Goal: Task Accomplishment & Management: Complete application form

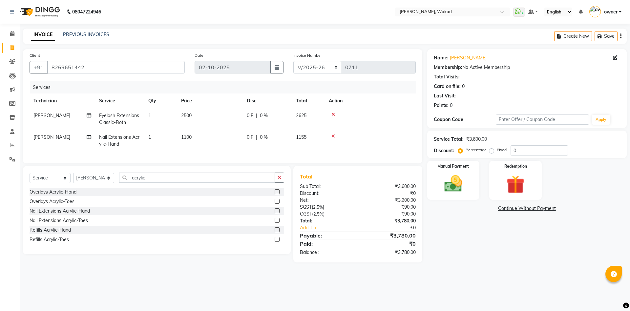
select select "7711"
select select "service"
select select "91973"
click at [204, 183] on input "acrylic" at bounding box center [197, 178] width 156 height 10
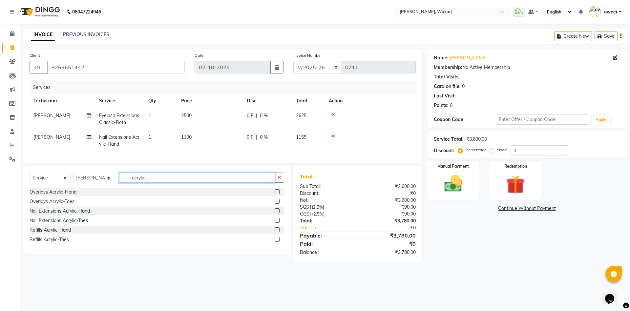
click at [204, 183] on input "acrylic" at bounding box center [197, 178] width 156 height 10
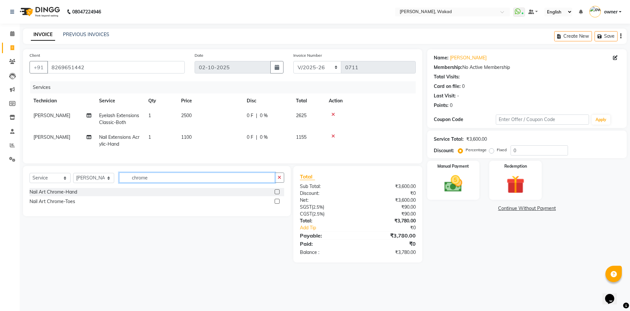
type input "chrome"
click at [275, 194] on label at bounding box center [277, 191] width 5 height 5
click at [275, 194] on input "checkbox" at bounding box center [277, 192] width 4 height 4
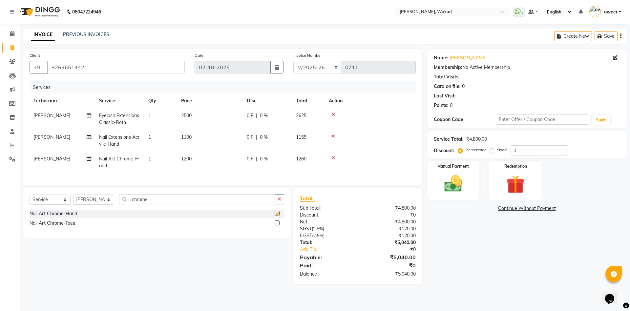
checkbox input "false"
click at [196, 159] on td "1200" at bounding box center [210, 163] width 66 height 22
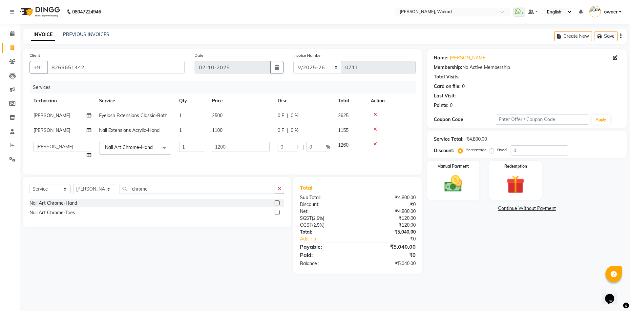
click at [196, 159] on td "1" at bounding box center [191, 150] width 33 height 25
click at [238, 147] on input "1200" at bounding box center [241, 147] width 58 height 10
type input "600"
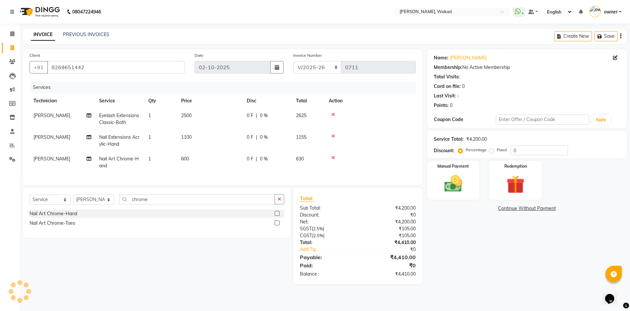
click at [560, 144] on div "Service Total: ₹4,200.00 Discount: Percentage Fixed 0" at bounding box center [527, 144] width 186 height 22
type input "20"
click at [187, 204] on input "chrome" at bounding box center [197, 199] width 156 height 10
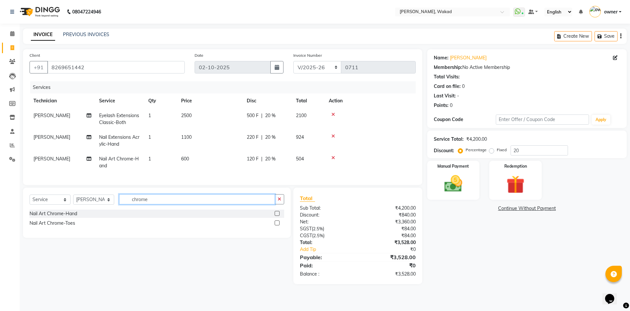
click at [187, 204] on input "chrome" at bounding box center [197, 199] width 156 height 10
type input "french"
click at [274, 218] on div "Nail Art French Color-Hand" at bounding box center [157, 214] width 255 height 8
click at [276, 216] on label at bounding box center [277, 213] width 5 height 5
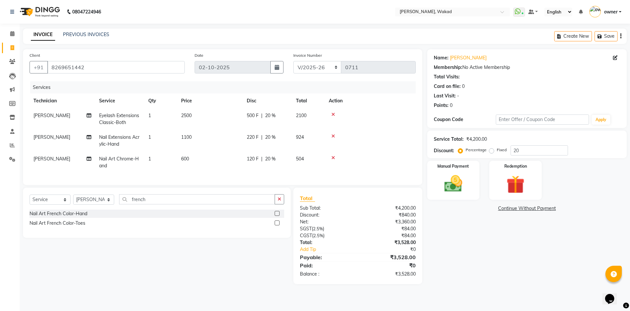
click at [276, 216] on input "checkbox" at bounding box center [277, 214] width 4 height 4
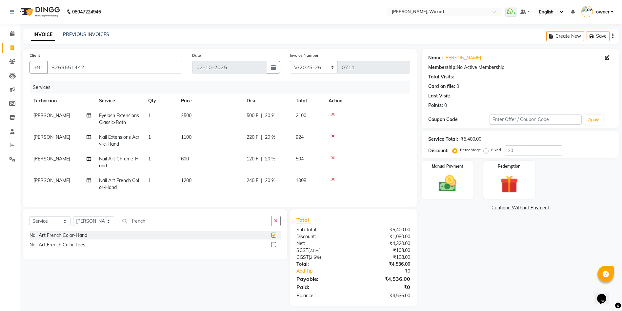
checkbox input "false"
click at [190, 157] on td "600" at bounding box center [210, 163] width 66 height 22
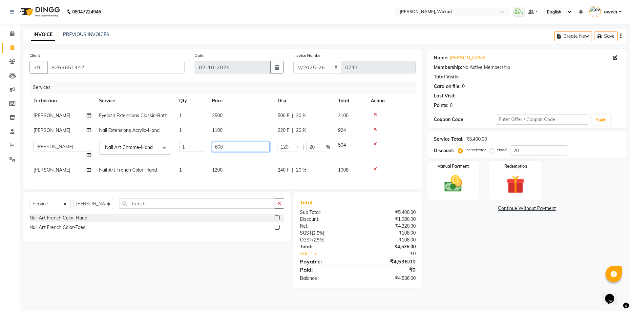
click at [232, 148] on input "600" at bounding box center [241, 147] width 58 height 10
type input "500"
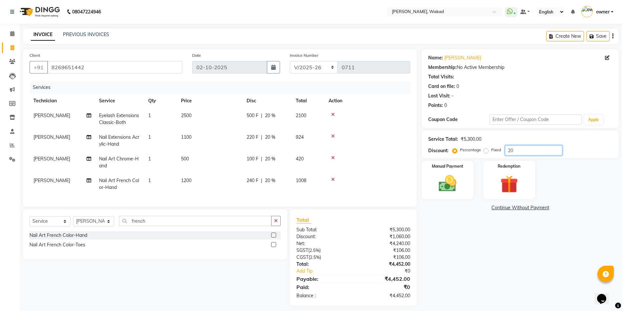
click at [532, 148] on input "20" at bounding box center [533, 150] width 57 height 10
click at [491, 148] on label "Fixed" at bounding box center [496, 150] width 10 height 6
click at [487, 148] on input "Fixed" at bounding box center [487, 150] width 5 height 5
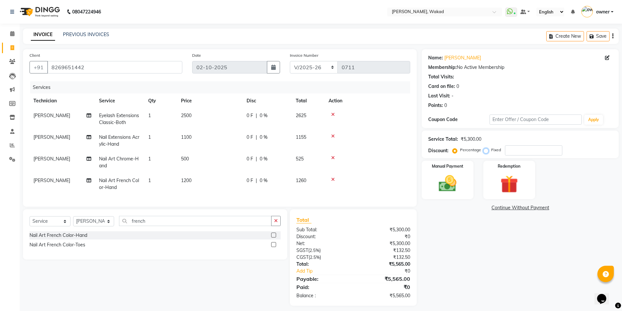
radio input "true"
click at [515, 151] on input "number" at bounding box center [533, 150] width 57 height 10
type input "1365"
click at [438, 174] on img at bounding box center [448, 183] width 30 height 21
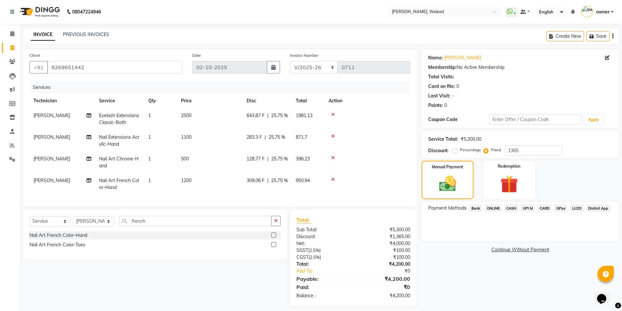
click at [495, 205] on span "ONLINE" at bounding box center [493, 208] width 17 height 8
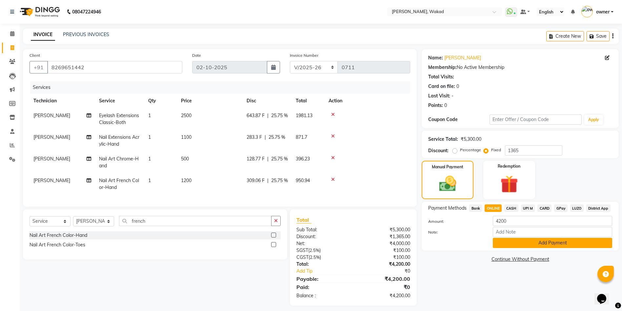
click at [517, 243] on button "Add Payment" at bounding box center [552, 243] width 119 height 10
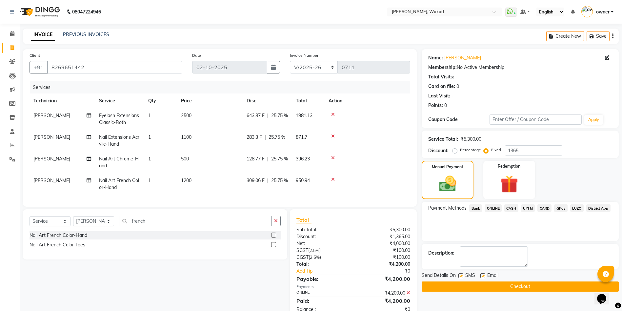
click at [522, 288] on button "Checkout" at bounding box center [520, 286] width 197 height 10
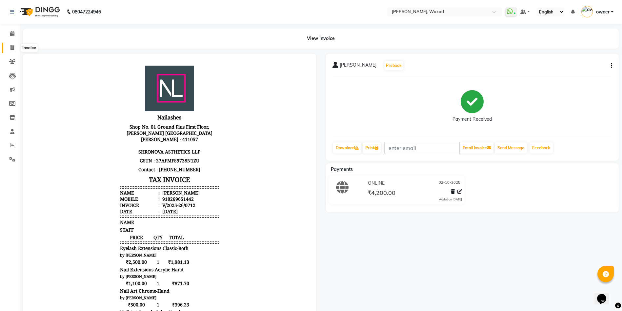
click at [11, 46] on icon at bounding box center [12, 47] width 4 height 5
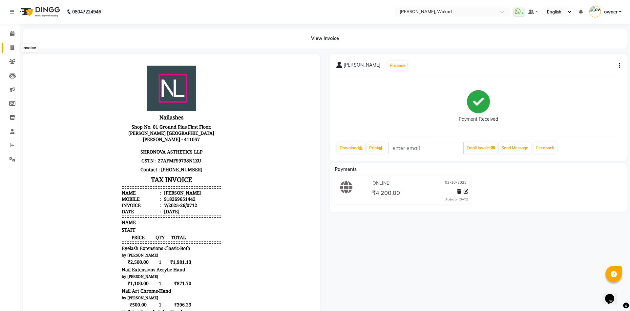
select select "7711"
select select "service"
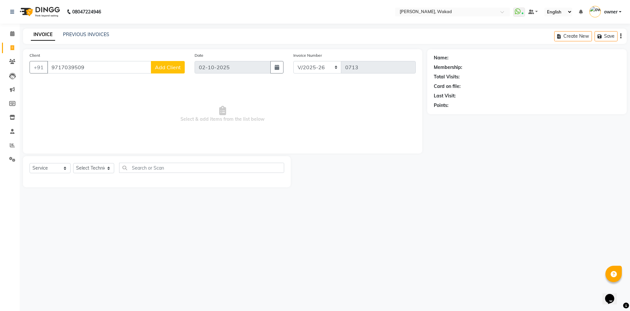
type input "9717039509"
click at [167, 66] on span "Add Client" at bounding box center [168, 67] width 26 height 7
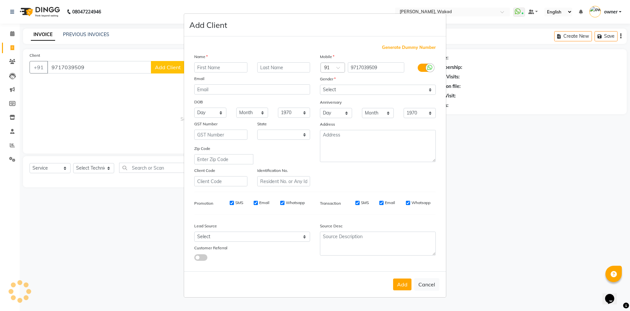
select select "21"
type input "Disha"
type input "Malhotra"
click at [386, 91] on select "Select Male Female Other Prefer Not To Say" at bounding box center [378, 90] width 116 height 10
select select "female"
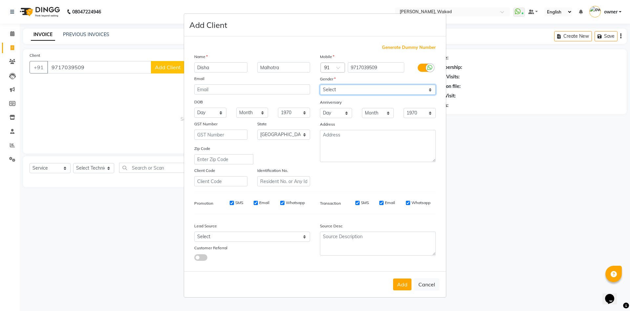
click at [320, 85] on select "Select Male Female Other Prefer Not To Say" at bounding box center [378, 90] width 116 height 10
click at [279, 134] on select "Select Andaman and Nicobar Islands Andhra Pradesh Arunachal Pradesh Assam Bihar…" at bounding box center [283, 135] width 53 height 10
select select "22"
click at [257, 130] on select "Select Andaman and Nicobar Islands Andhra Pradesh Arunachal Pradesh Assam Bihar…" at bounding box center [283, 135] width 53 height 10
click at [251, 236] on select "Select Walk-in Referral Internet Friend Word of Mouth Advertisement Facebook Ju…" at bounding box center [252, 237] width 116 height 10
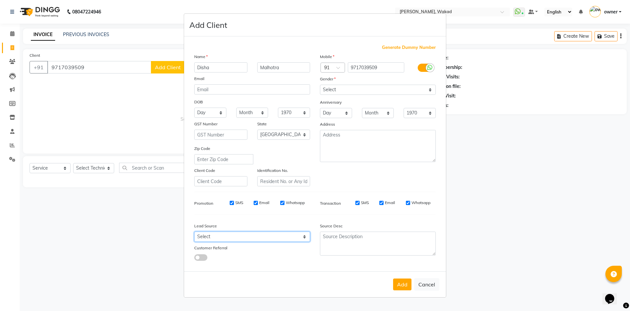
select select "51999"
click at [194, 232] on select "Select Walk-in Referral Internet Friend Word of Mouth Advertisement Facebook Ju…" at bounding box center [252, 237] width 116 height 10
click at [404, 284] on button "Add" at bounding box center [402, 285] width 18 height 12
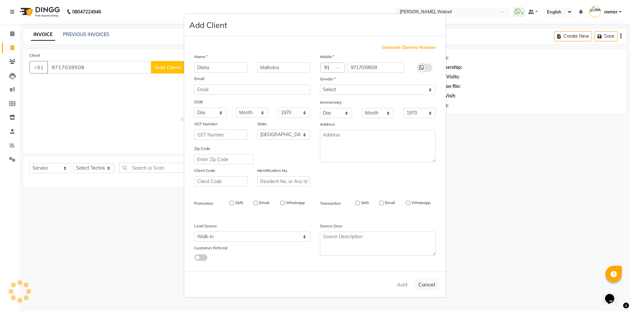
select select
select select "null"
select select
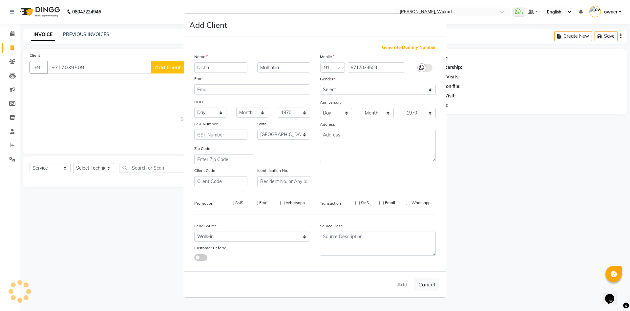
select select
checkbox input "false"
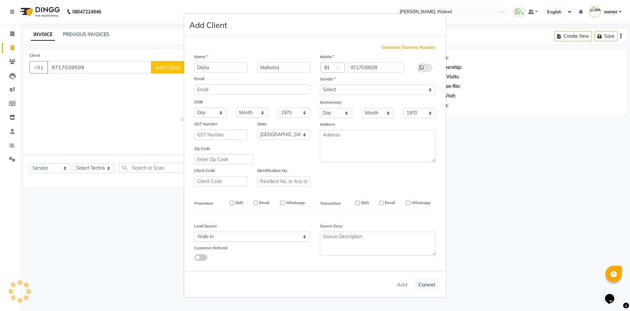
checkbox input "false"
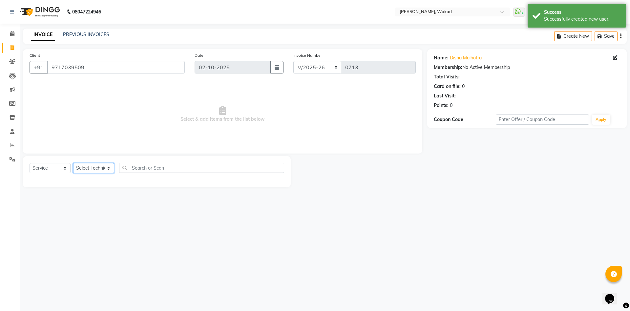
click at [97, 166] on select "Select Technician Atul Thakur DANISH owner Shreya Said" at bounding box center [93, 168] width 41 height 10
select select "91973"
click at [73, 163] on select "Select Technician Atul Thakur DANISH owner Shreya Said" at bounding box center [93, 168] width 41 height 10
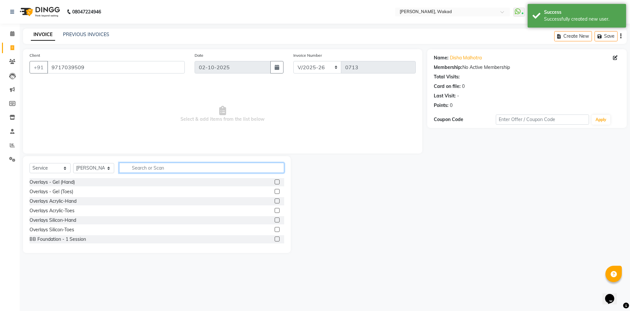
click at [157, 169] on input "text" at bounding box center [201, 168] width 165 height 10
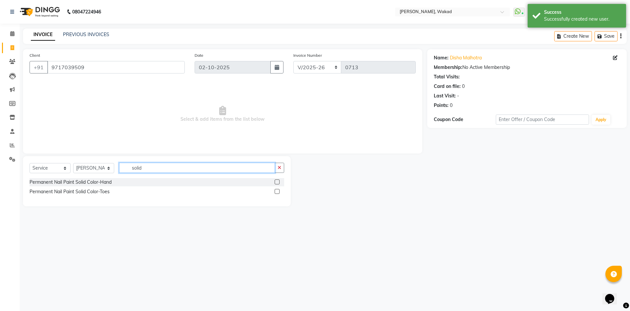
type input "solid"
click at [275, 182] on label at bounding box center [277, 181] width 5 height 5
click at [275, 182] on input "checkbox" at bounding box center [277, 182] width 4 height 4
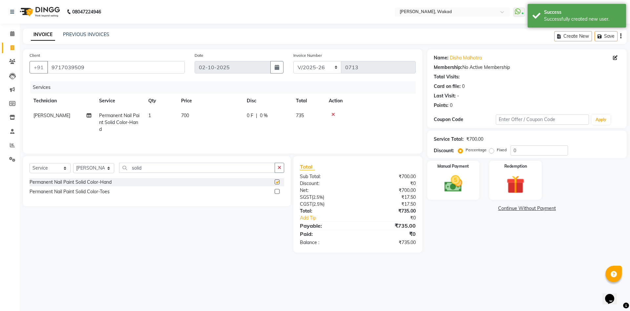
checkbox input "false"
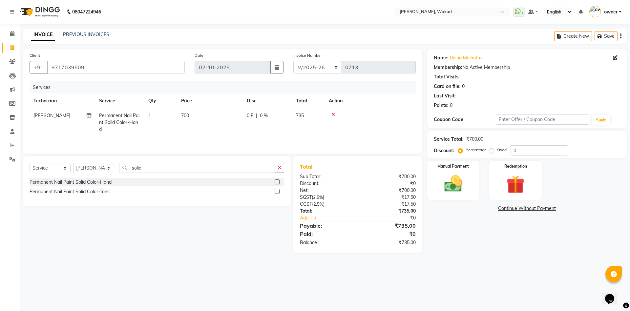
click at [278, 194] on label at bounding box center [277, 191] width 5 height 5
click at [278, 194] on input "checkbox" at bounding box center [277, 192] width 4 height 4
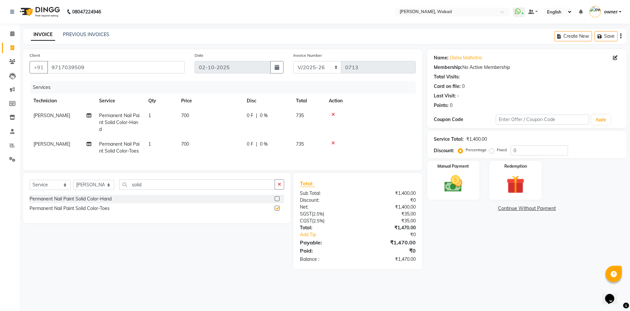
checkbox input "false"
click at [531, 146] on input "0" at bounding box center [538, 150] width 57 height 10
type input "20"
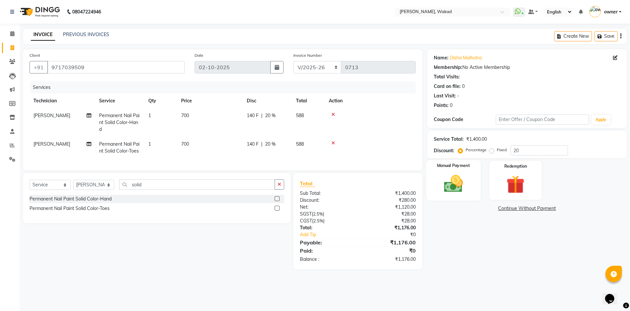
click at [467, 173] on img at bounding box center [453, 184] width 31 height 22
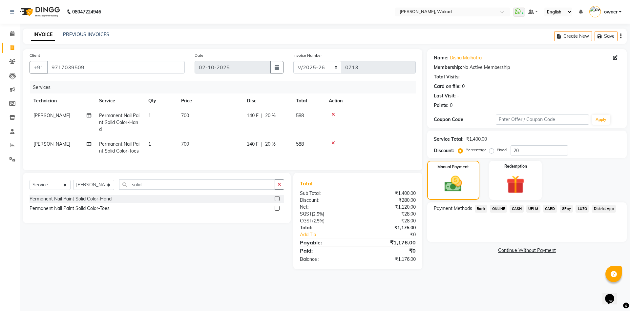
click at [501, 208] on span "ONLINE" at bounding box center [498, 209] width 17 height 8
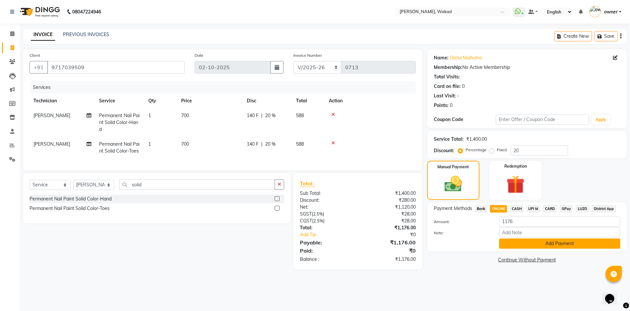
click at [530, 245] on button "Add Payment" at bounding box center [559, 243] width 121 height 10
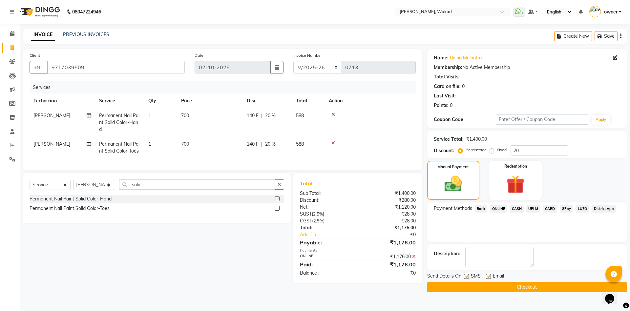
click at [533, 285] on button "Checkout" at bounding box center [526, 287] width 199 height 10
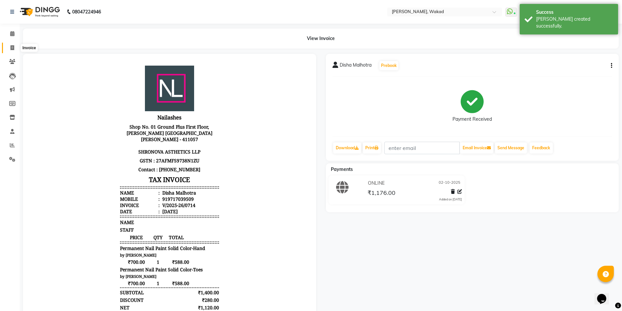
click at [11, 50] on icon at bounding box center [12, 47] width 4 height 5
select select "service"
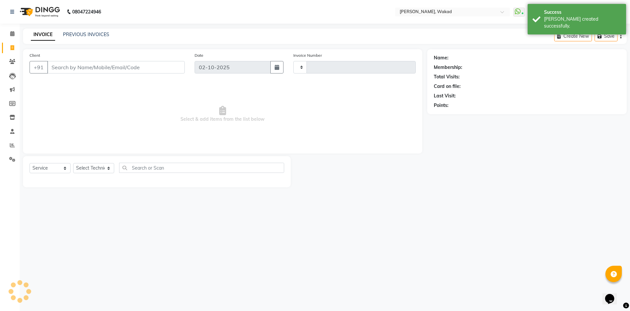
type input "0715"
select select "7711"
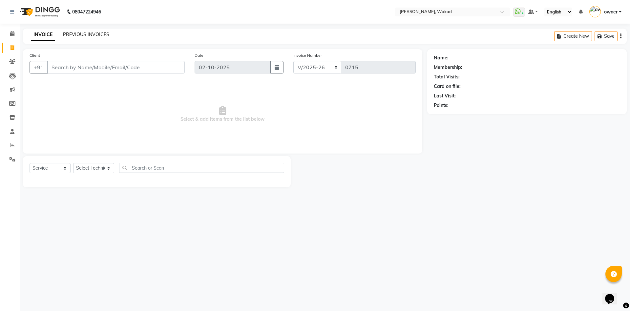
click at [90, 36] on link "PREVIOUS INVOICES" at bounding box center [86, 34] width 46 height 6
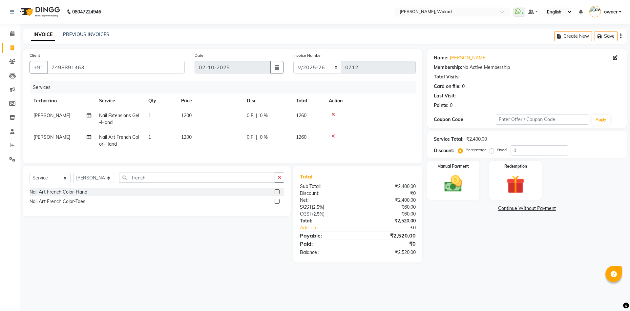
select select "7711"
select select "service"
select select "93499"
click at [178, 183] on input "french" at bounding box center [197, 178] width 156 height 10
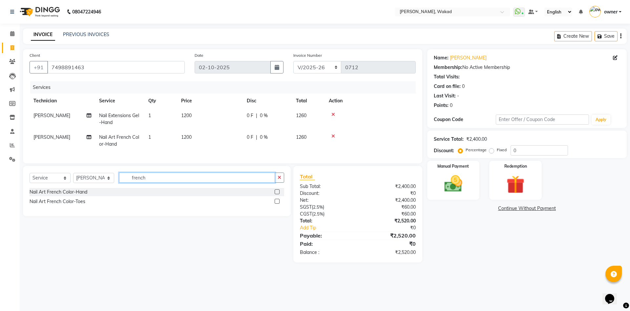
click at [178, 183] on input "french" at bounding box center [197, 178] width 156 height 10
type input "chrome"
click at [279, 194] on label at bounding box center [277, 191] width 5 height 5
click at [279, 194] on input "checkbox" at bounding box center [277, 192] width 4 height 4
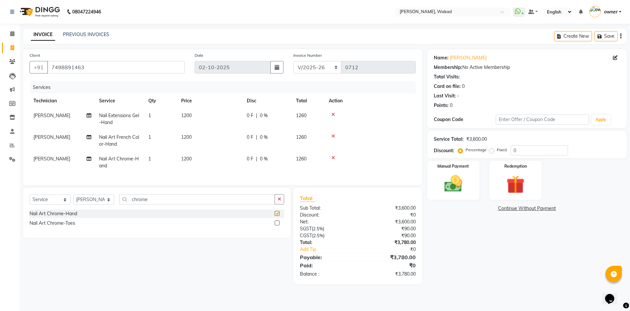
checkbox input "false"
click at [188, 158] on span "1200" at bounding box center [186, 159] width 10 height 6
click at [177, 158] on td "1" at bounding box center [160, 163] width 33 height 22
select select "93499"
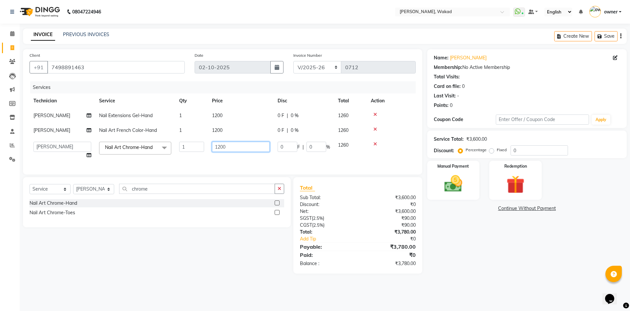
click at [267, 145] on input "1200" at bounding box center [241, 147] width 58 height 10
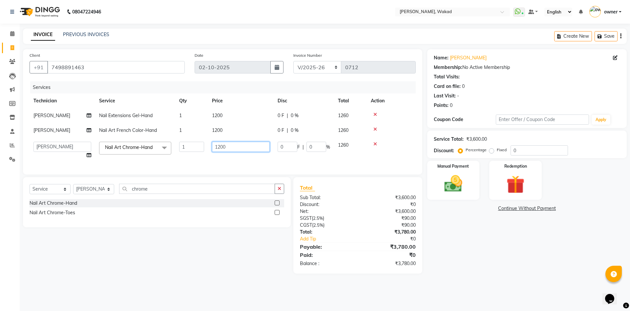
click at [267, 145] on input "1200" at bounding box center [241, 147] width 58 height 10
type input "600"
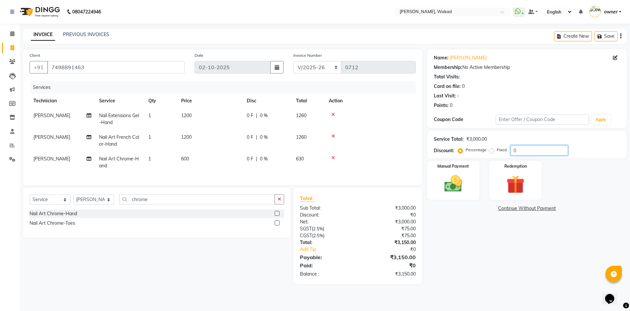
click at [518, 152] on input "0" at bounding box center [538, 150] width 57 height 10
type input "20"
click at [183, 159] on span "600" at bounding box center [185, 159] width 8 height 6
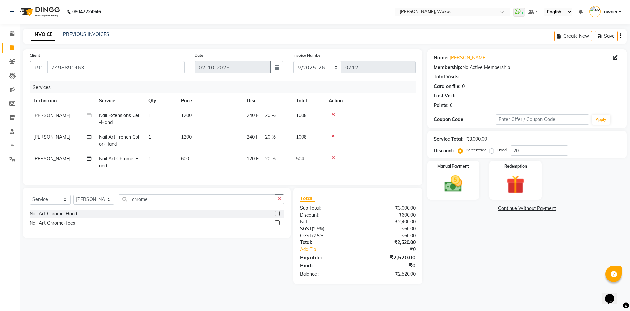
select select "93499"
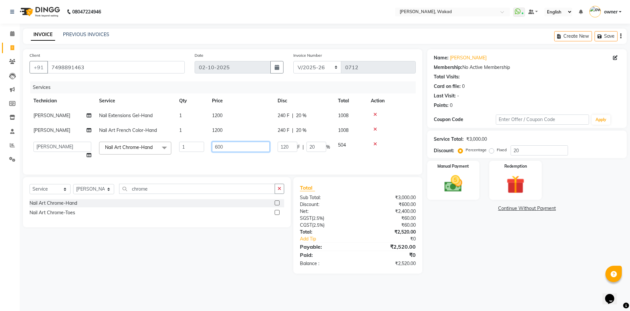
click at [219, 146] on input "600" at bounding box center [241, 147] width 58 height 10
type input "700"
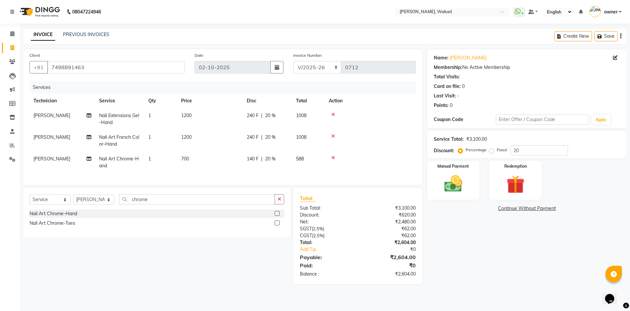
click at [182, 158] on span "700" at bounding box center [185, 159] width 8 height 6
select select "93499"
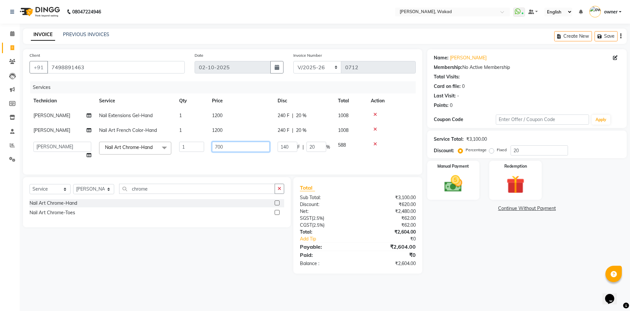
click at [218, 144] on input "700" at bounding box center [241, 147] width 58 height 10
type input "600"
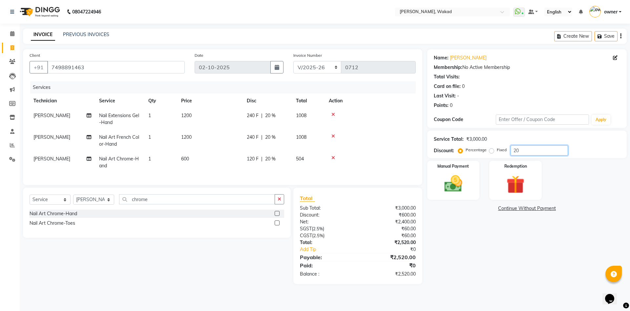
click at [549, 148] on input "20" at bounding box center [538, 150] width 57 height 10
click at [501, 148] on label "Fixed" at bounding box center [502, 150] width 10 height 6
click at [495, 148] on input "Fixed" at bounding box center [492, 150] width 5 height 5
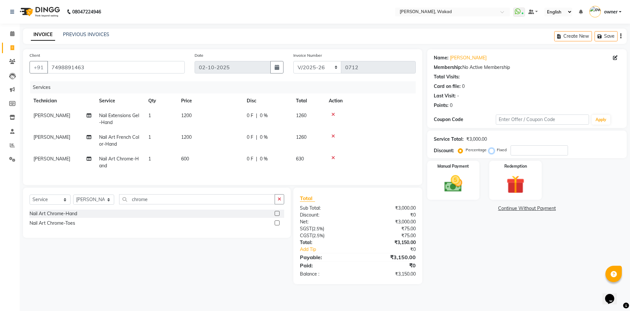
radio input "true"
click at [528, 151] on input "number" at bounding box center [538, 150] width 57 height 10
type input "650"
click at [458, 178] on img at bounding box center [453, 184] width 31 height 22
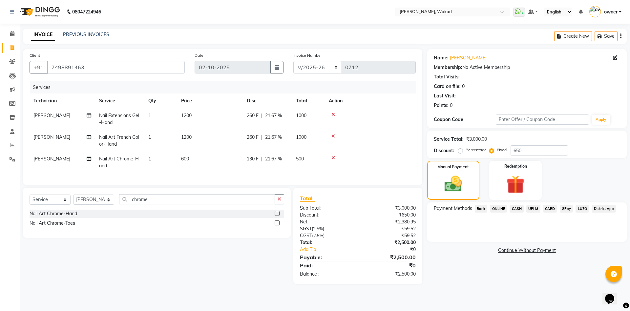
click at [497, 209] on span "ONLINE" at bounding box center [498, 209] width 17 height 8
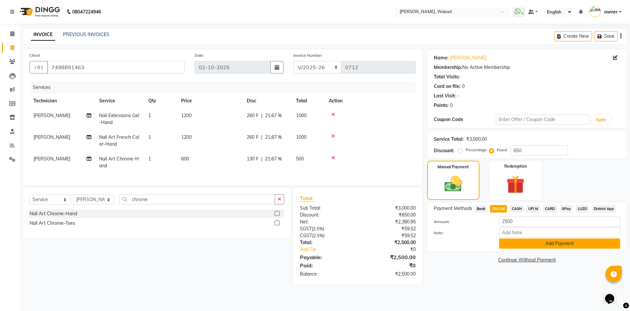
click at [530, 244] on button "Add Payment" at bounding box center [559, 243] width 121 height 10
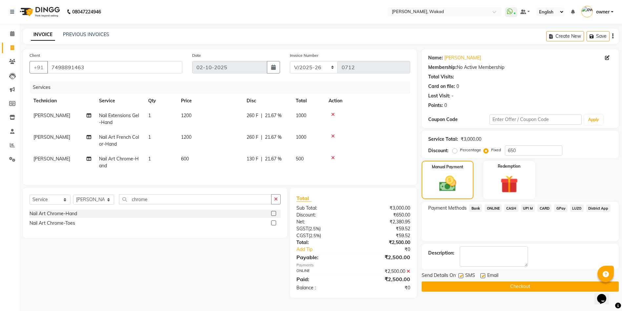
click at [531, 285] on button "Checkout" at bounding box center [520, 286] width 197 height 10
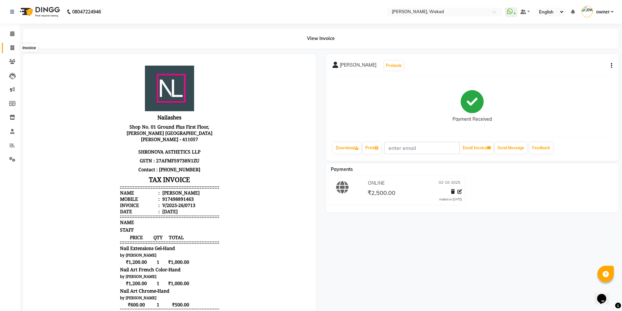
click at [13, 46] on icon at bounding box center [12, 47] width 4 height 5
select select "service"
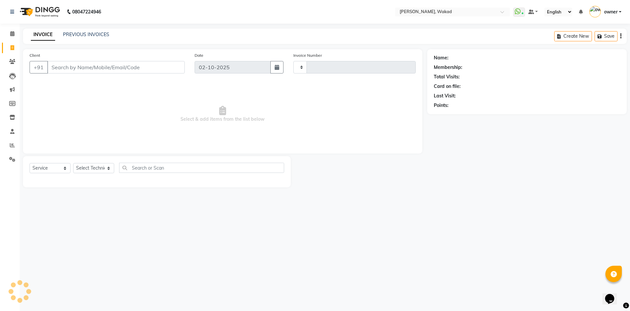
type input "0714"
select select "7711"
click at [97, 33] on link "PREVIOUS INVOICES" at bounding box center [86, 34] width 46 height 6
